Goal: Information Seeking & Learning: Learn about a topic

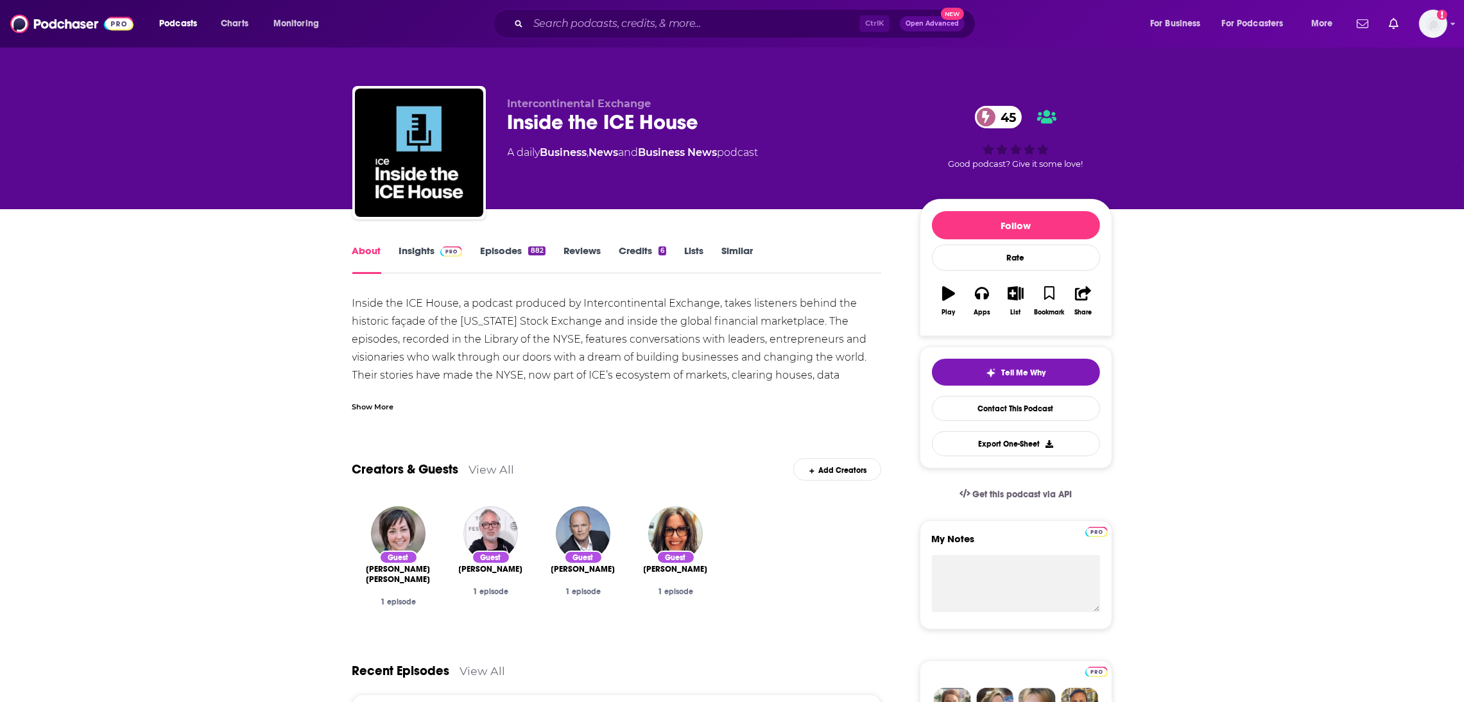
click at [415, 254] on link "Insights" at bounding box center [431, 260] width 64 height 30
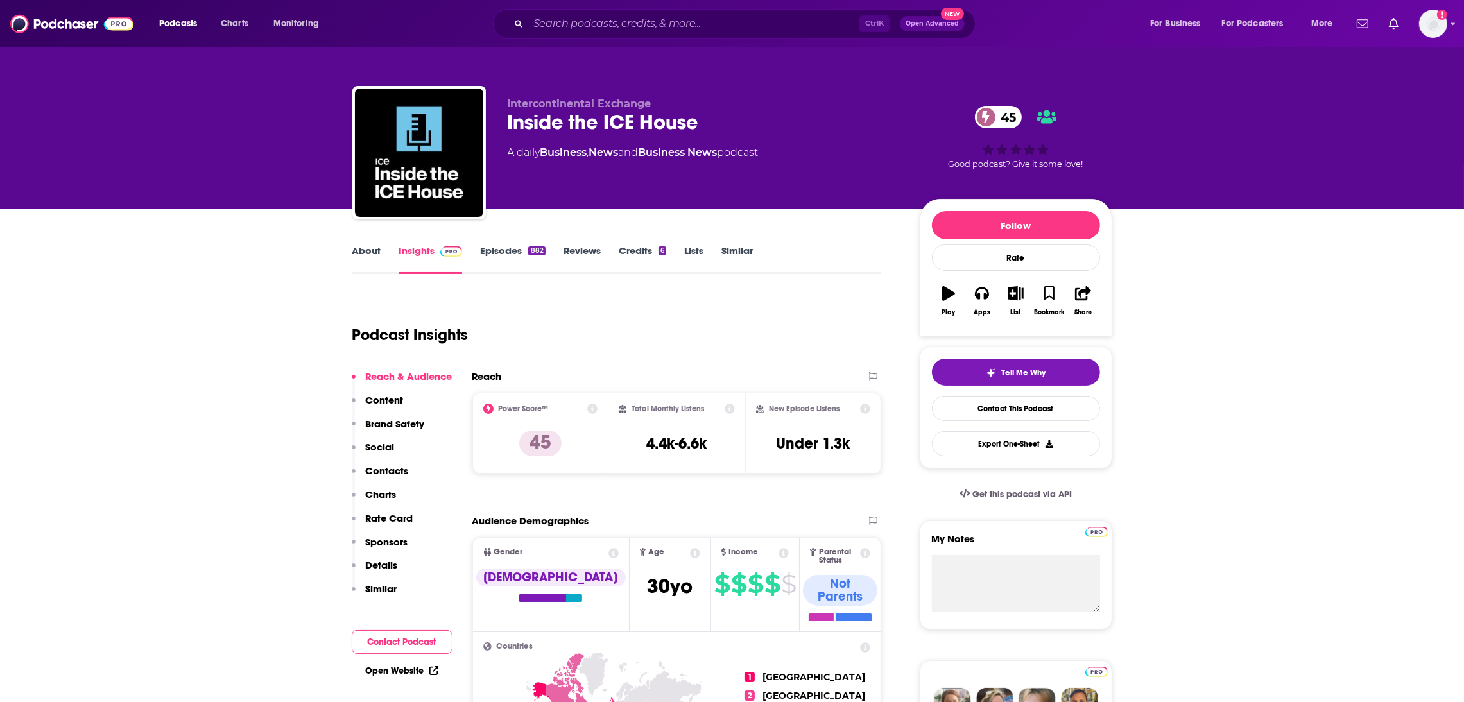
click at [361, 256] on link "About" at bounding box center [366, 260] width 29 height 30
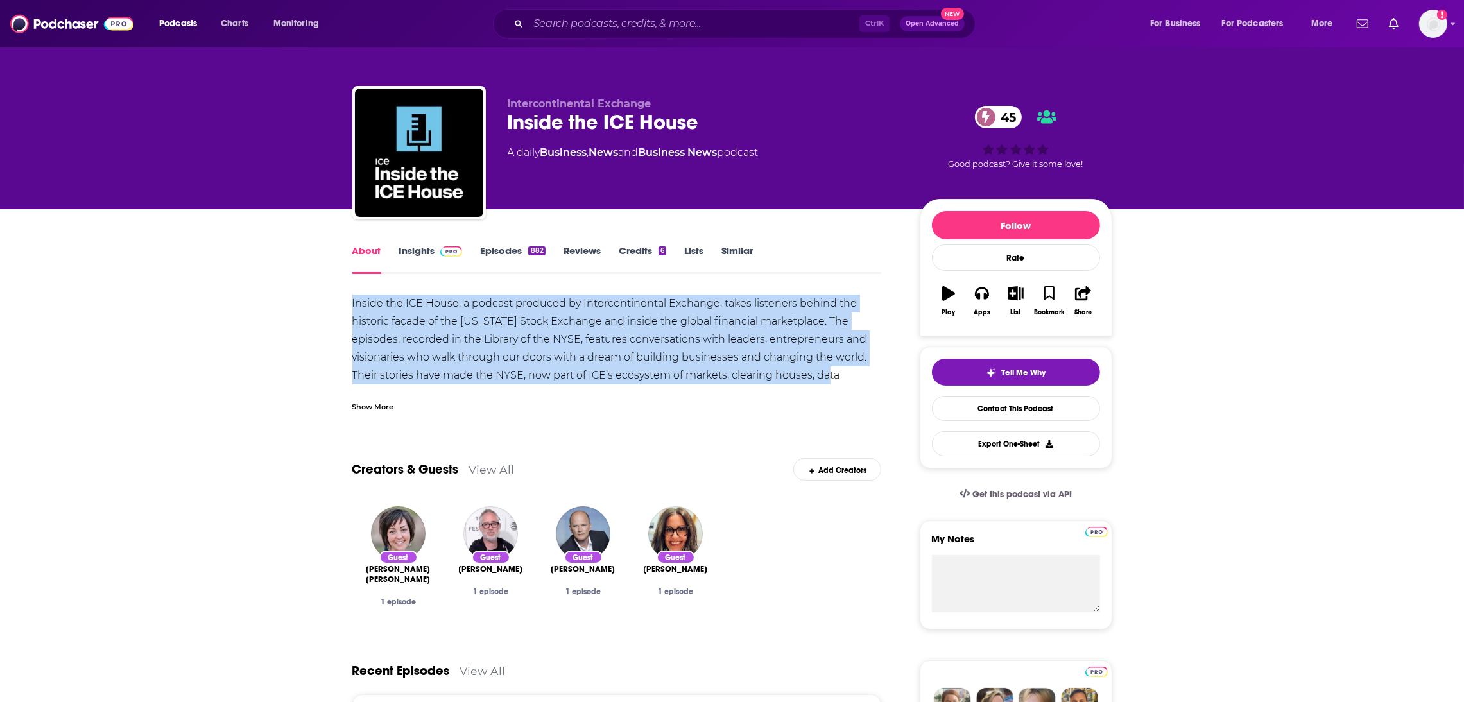
drag, startPoint x: 846, startPoint y: 381, endPoint x: 283, endPoint y: 309, distance: 567.7
